Goal: Transaction & Acquisition: Register for event/course

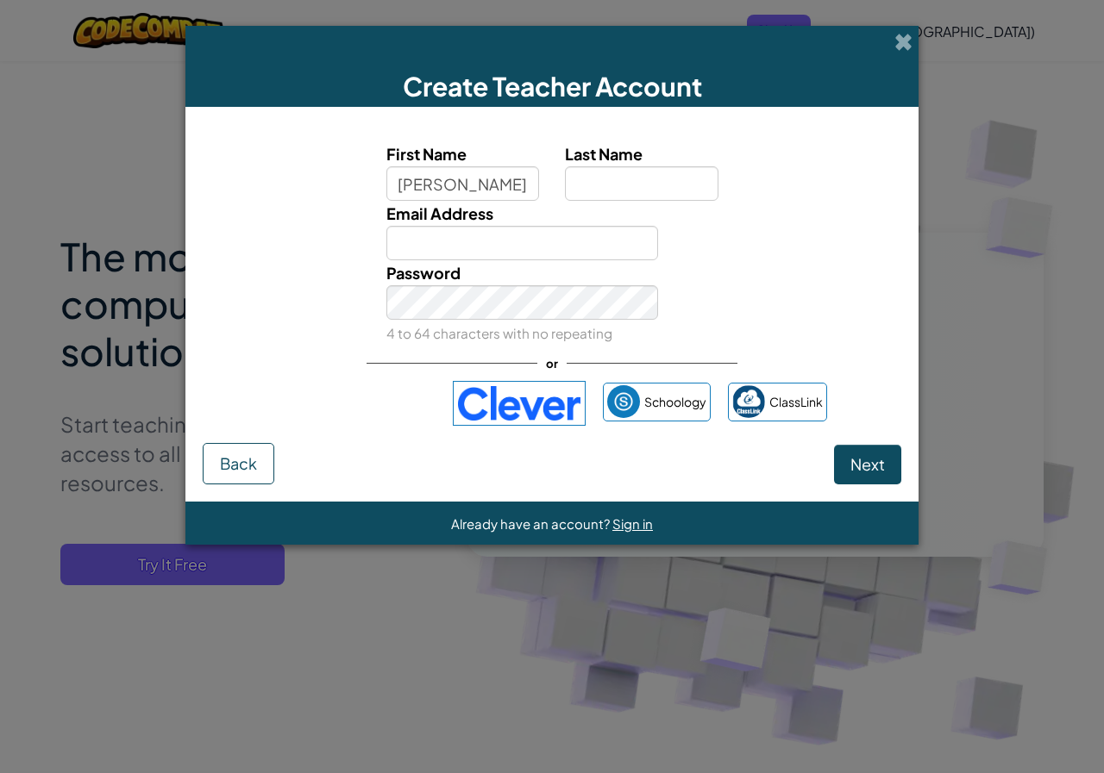
type input "[PERSON_NAME]"
click at [834, 445] on button "Next" at bounding box center [867, 465] width 67 height 40
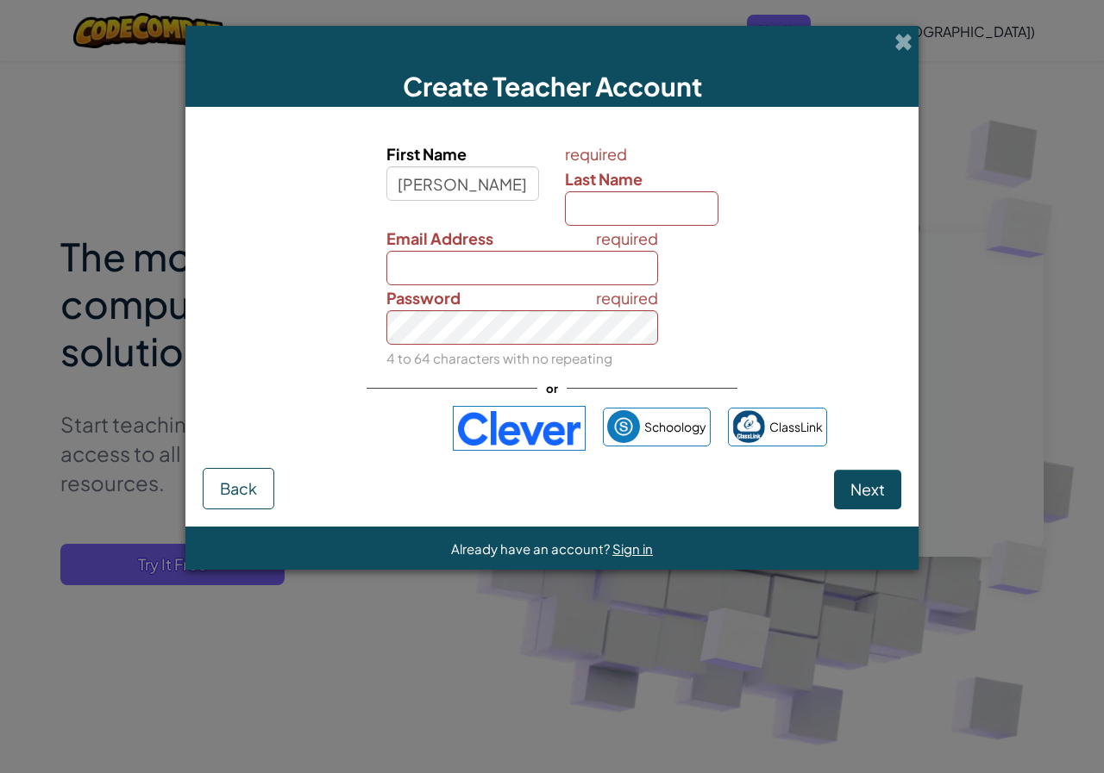
click at [905, 29] on div "Create Teacher Account" at bounding box center [551, 66] width 733 height 81
drag, startPoint x: 899, startPoint y: 59, endPoint x: 900, endPoint y: 37, distance: 21.6
click at [900, 55] on div "Create Teacher Account" at bounding box center [551, 66] width 733 height 81
click at [900, 33] on span at bounding box center [903, 42] width 18 height 18
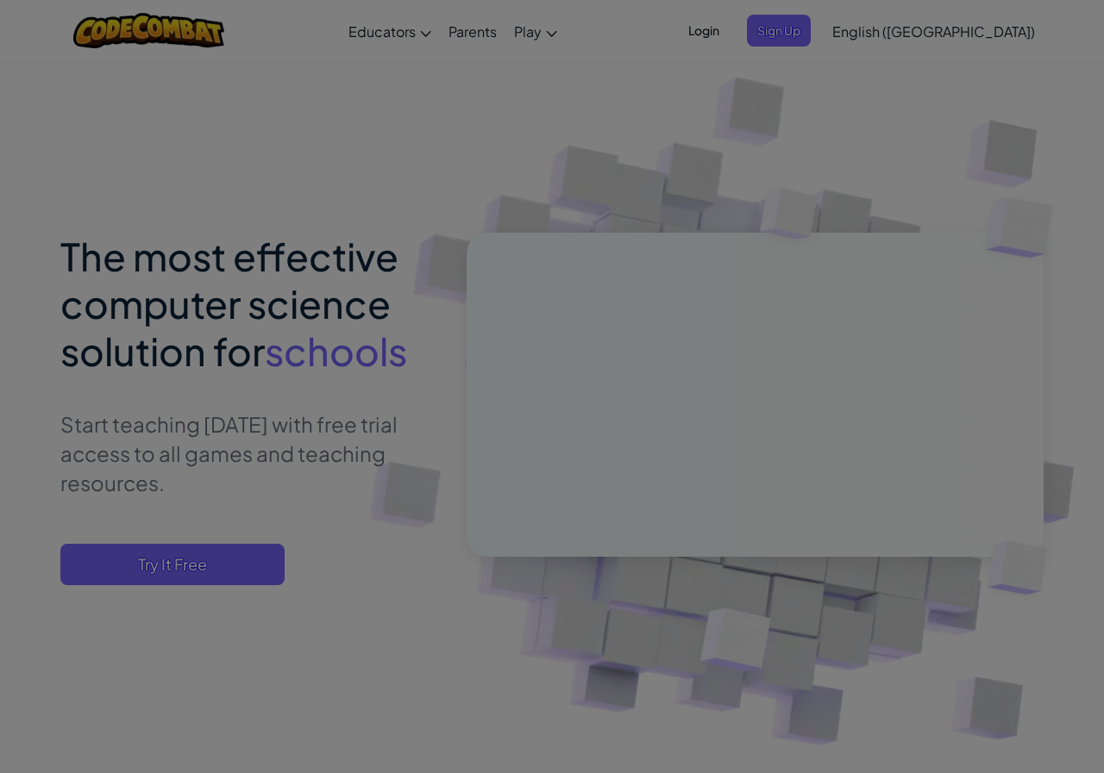
click at [900, 30] on div at bounding box center [552, 386] width 1104 height 773
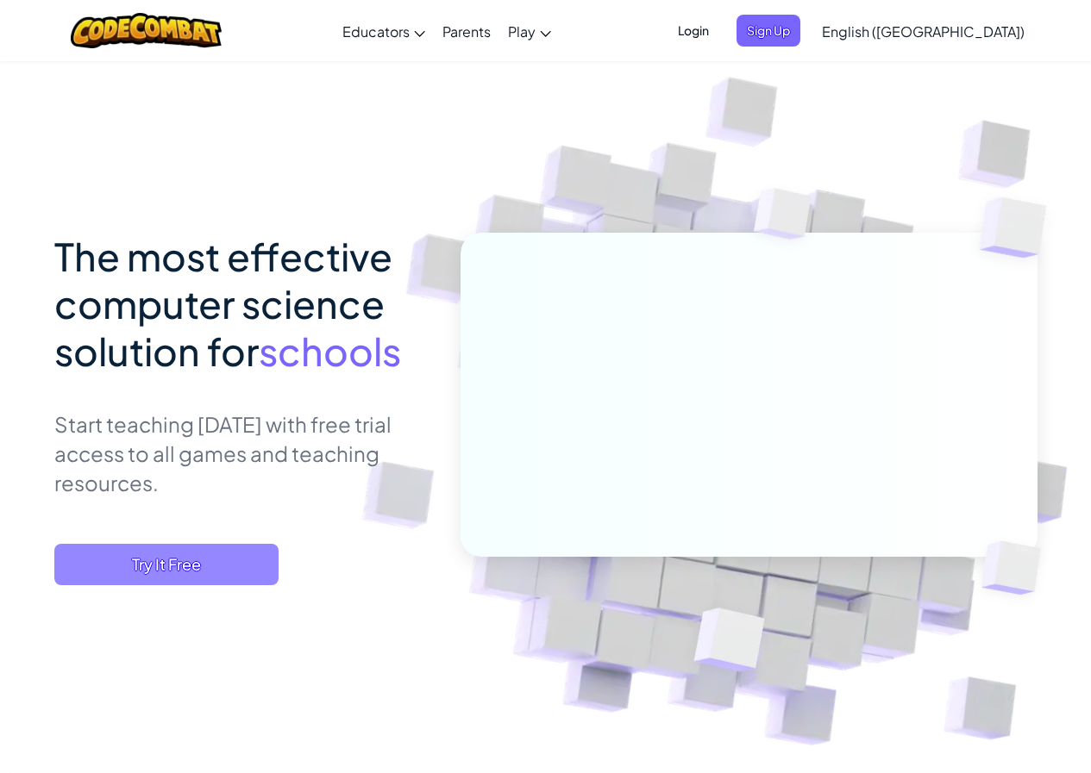
click at [216, 558] on span "Try It Free" at bounding box center [166, 564] width 224 height 41
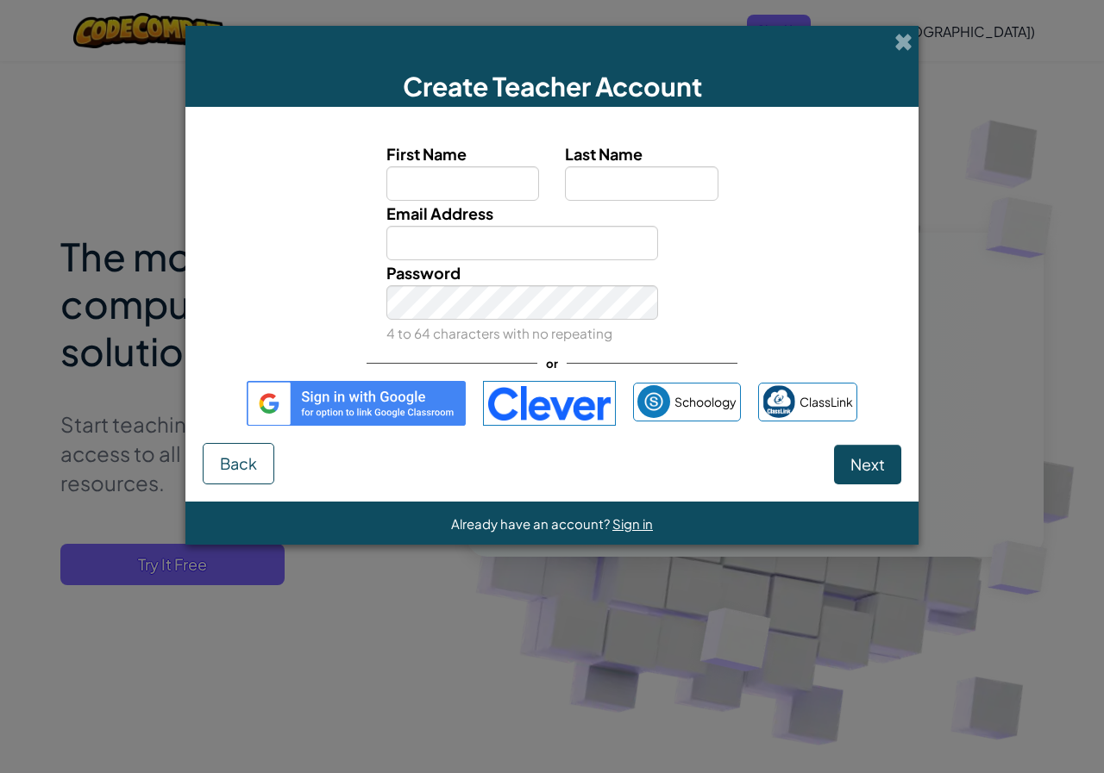
click at [895, 29] on div "Create Teacher Account" at bounding box center [551, 66] width 733 height 81
click at [895, 28] on div "Create Teacher Account" at bounding box center [551, 66] width 733 height 81
click at [901, 39] on span at bounding box center [903, 42] width 18 height 18
